Goal: Find contact information: Find contact information

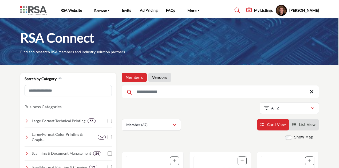
click at [158, 75] on link "Vendors" at bounding box center [159, 77] width 15 height 5
click at [160, 77] on link "Vendors" at bounding box center [159, 77] width 15 height 5
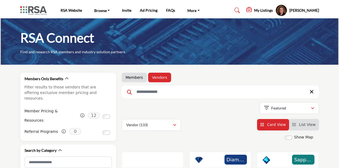
scroll to position [80, 0]
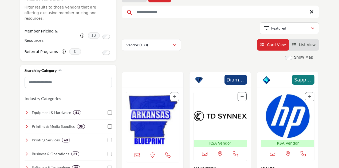
click at [149, 12] on input "Search Keyword" at bounding box center [220, 12] width 197 height 13
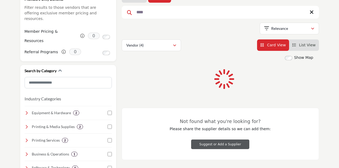
scroll to position [23, 0]
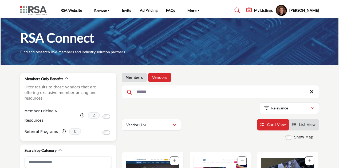
drag, startPoint x: 159, startPoint y: 92, endPoint x: 90, endPoint y: 88, distance: 69.7
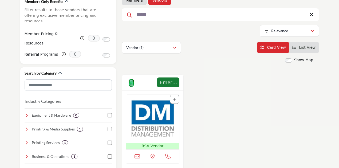
scroll to position [80, 0]
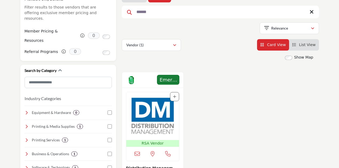
type input "******"
click at [158, 112] on img "Open Listing in new tab" at bounding box center [152, 116] width 53 height 48
click at [160, 110] on img "Open Listing in new tab" at bounding box center [152, 116] width 53 height 48
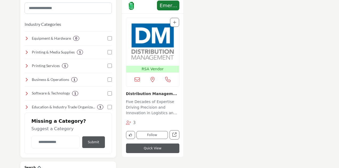
scroll to position [160, 0]
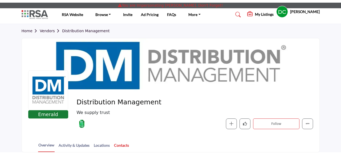
click at [119, 147] on link "Contacts" at bounding box center [121, 147] width 15 height 9
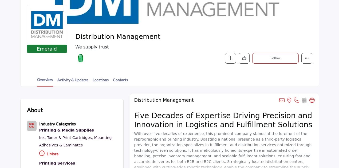
scroll to position [53, 0]
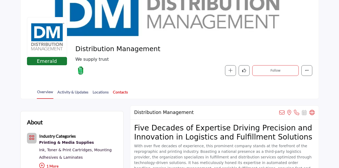
click at [124, 91] on link "Contacts" at bounding box center [119, 93] width 15 height 9
click at [124, 92] on link "Contacts" at bounding box center [119, 93] width 15 height 9
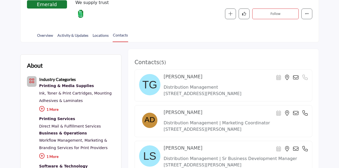
scroll to position [107, 0]
